Goal: Check status: Check status

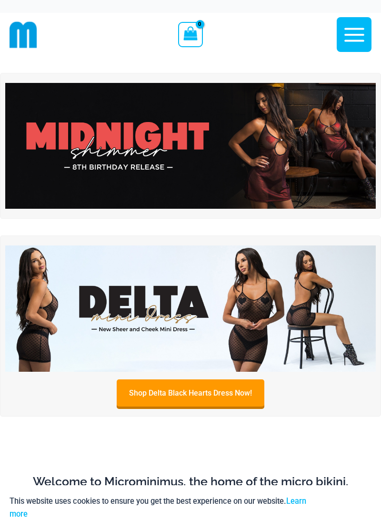
click at [327, 46] on div "Main Menu" at bounding box center [291, 34] width 159 height 43
click at [350, 40] on icon "button" at bounding box center [354, 35] width 20 height 14
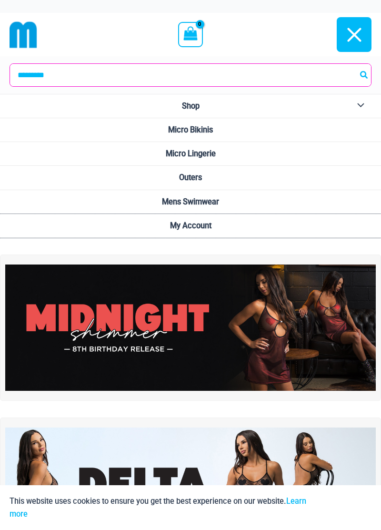
click at [204, 218] on link "My Account" at bounding box center [190, 226] width 381 height 24
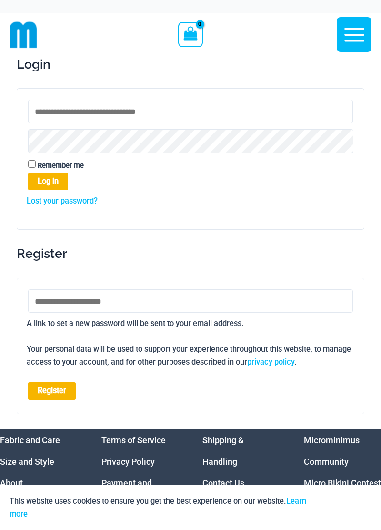
click at [128, 111] on input "Username or email address * Required" at bounding box center [190, 112] width 325 height 24
type input "**********"
click at [59, 177] on button "Log in" at bounding box center [48, 181] width 40 height 17
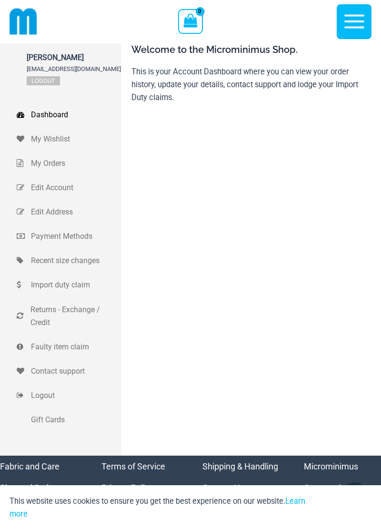
click at [55, 160] on span "My Orders" at bounding box center [75, 163] width 88 height 13
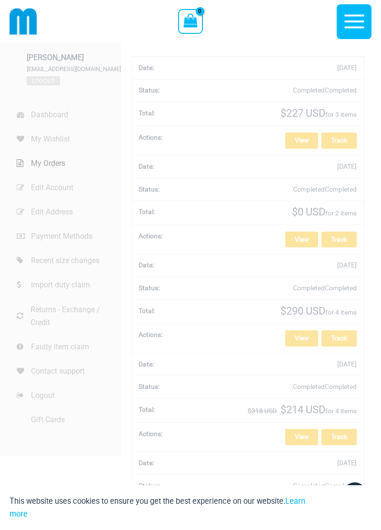
click at [297, 142] on link "View" at bounding box center [301, 140] width 33 height 16
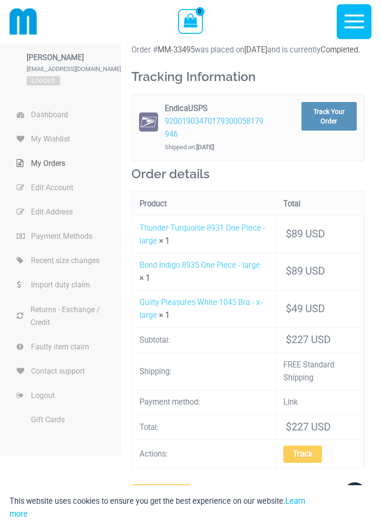
click at [17, 202] on div "[PERSON_NAME] [EMAIL_ADDRESS][DOMAIN_NAME] Logout Dashboard My Wishlist My Orde…" at bounding box center [69, 249] width 104 height 412
click at [365, 336] on div "[PERSON_NAME] [EMAIL_ADDRESS][DOMAIN_NAME] Logout Dashboard My Wishlist My Orde…" at bounding box center [191, 405] width 362 height 724
